Goal: Navigation & Orientation: Go to known website

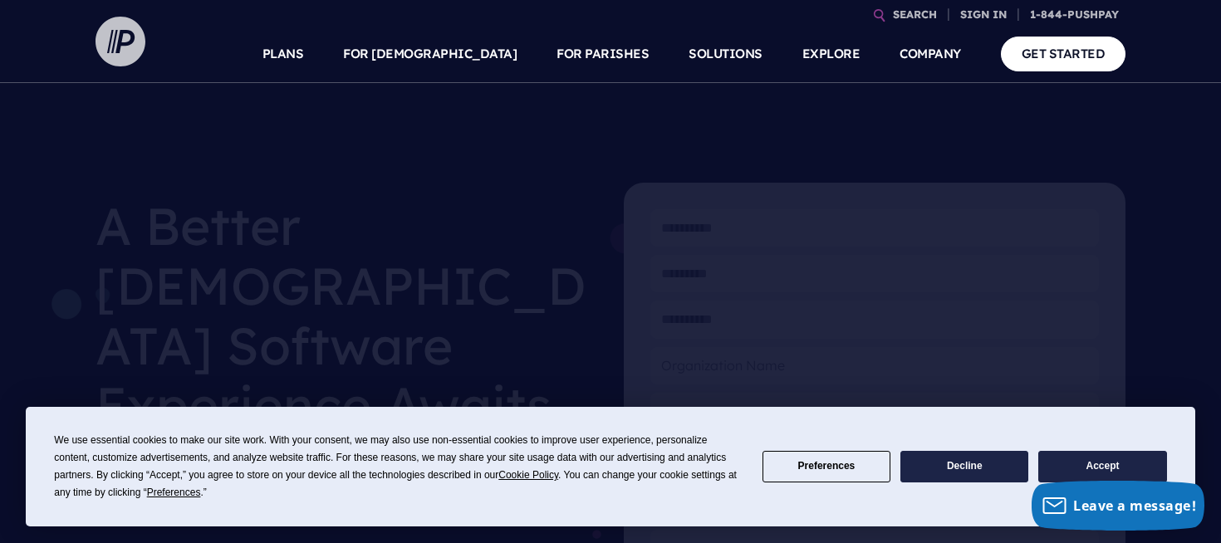
click at [116, 55] on img at bounding box center [121, 42] width 50 height 50
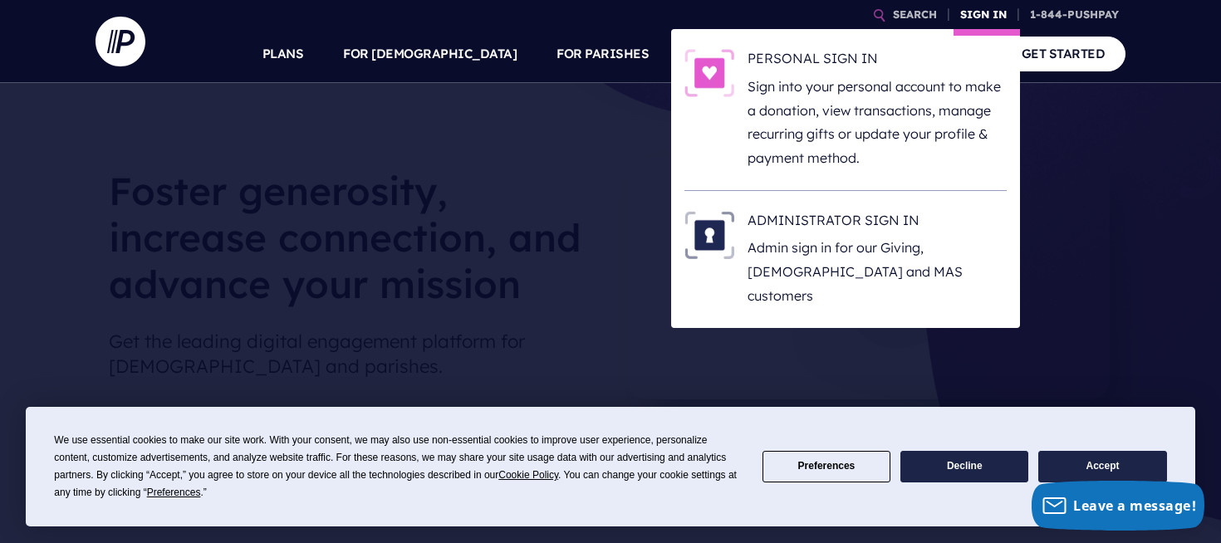
click at [972, 16] on link "SIGN IN" at bounding box center [984, 14] width 60 height 29
click at [805, 90] on p "Sign into your personal account to make a donation, view transactions, manage r…" at bounding box center [877, 123] width 259 height 96
